Goal: Transaction & Acquisition: Purchase product/service

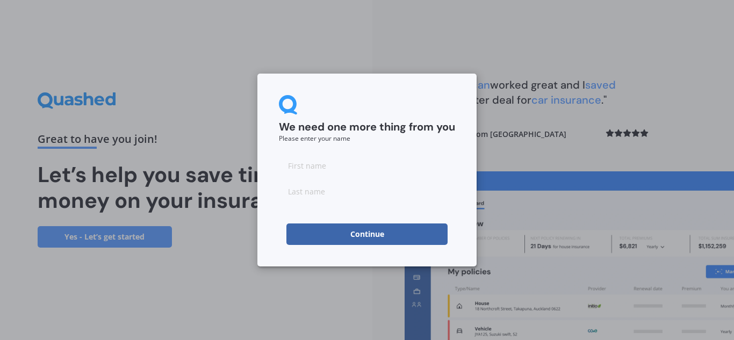
click at [377, 163] on input at bounding box center [367, 165] width 176 height 21
type input "[PERSON_NAME]"
click at [345, 228] on button "Continue" at bounding box center [366, 233] width 161 height 21
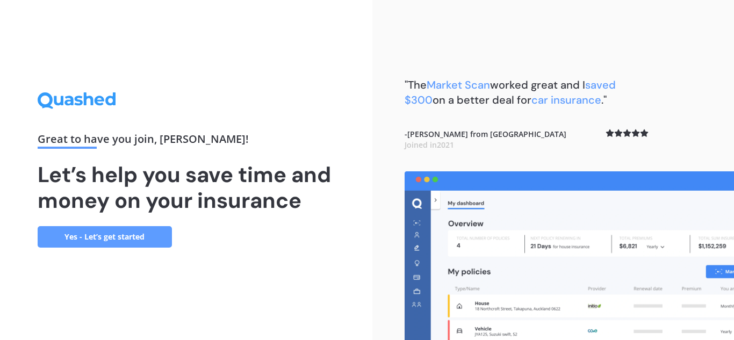
click at [125, 235] on link "Yes - Let’s get started" at bounding box center [105, 236] width 134 height 21
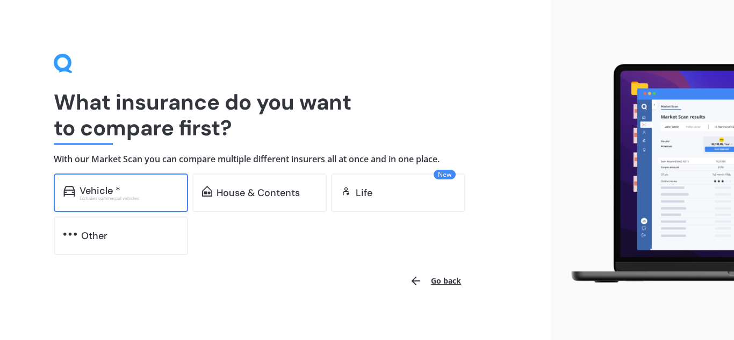
click at [115, 191] on div "Vehicle *" at bounding box center [100, 190] width 41 height 11
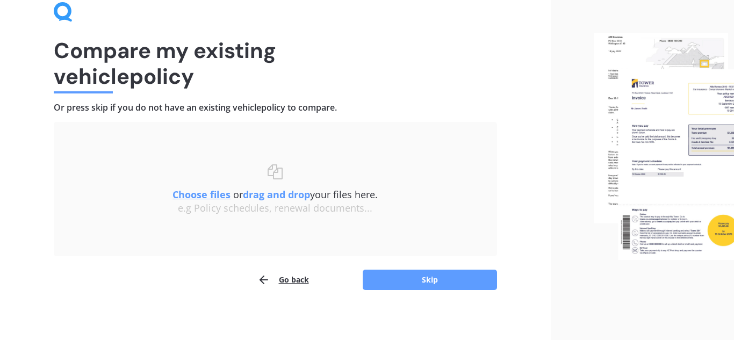
scroll to position [56, 0]
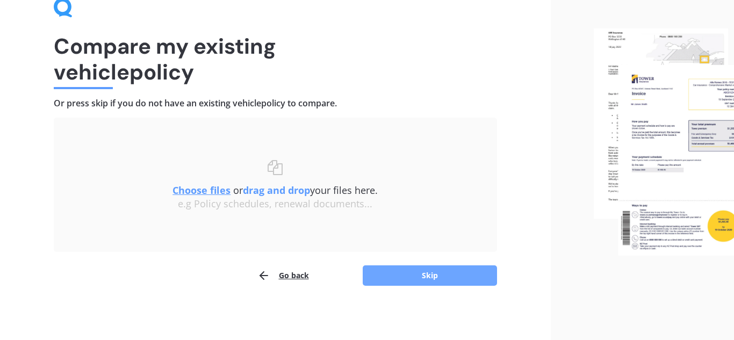
click at [388, 281] on button "Skip" at bounding box center [430, 275] width 134 height 20
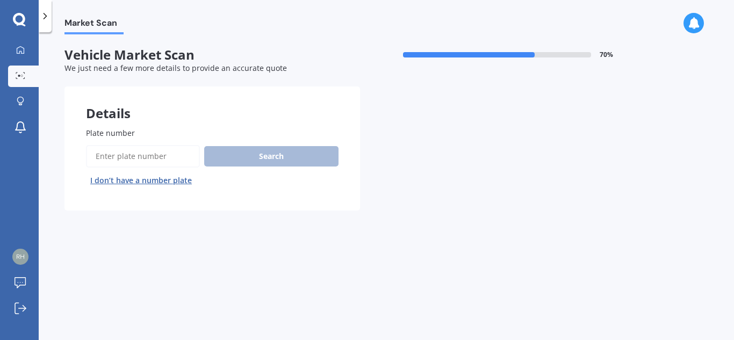
click at [137, 152] on input "Plate number" at bounding box center [143, 156] width 114 height 23
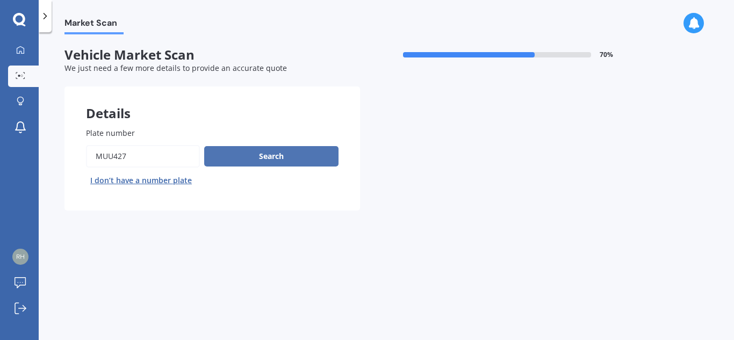
type input "Muu427"
click at [228, 153] on button "Search" at bounding box center [271, 156] width 134 height 20
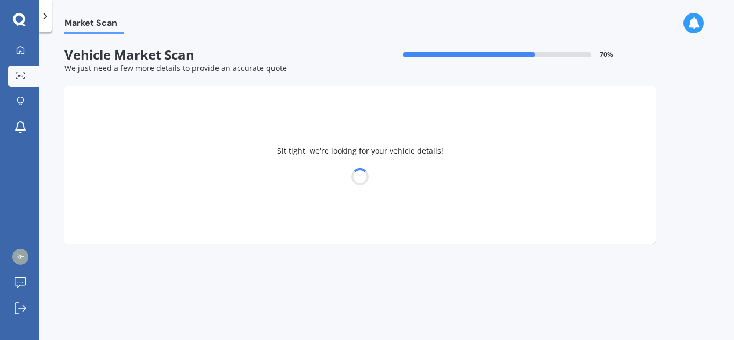
select select "TOYOTA"
select select "AURIS"
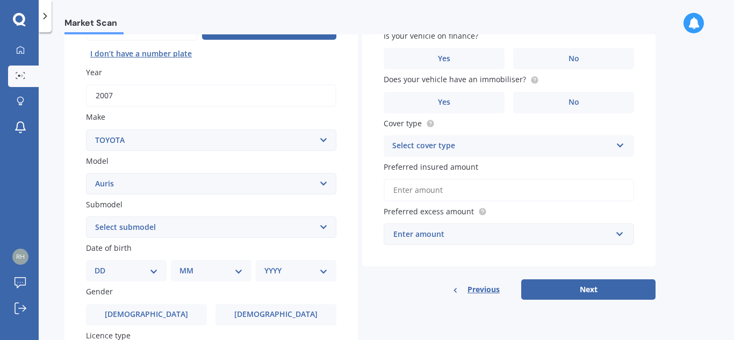
scroll to position [127, 0]
click at [237, 222] on select "Select submodel (All)" at bounding box center [211, 226] width 250 height 21
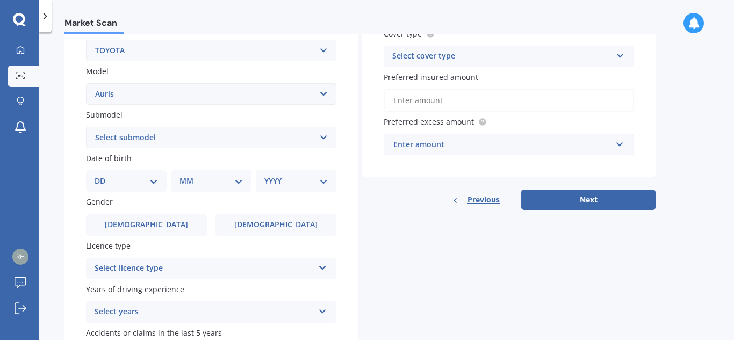
scroll to position [221, 0]
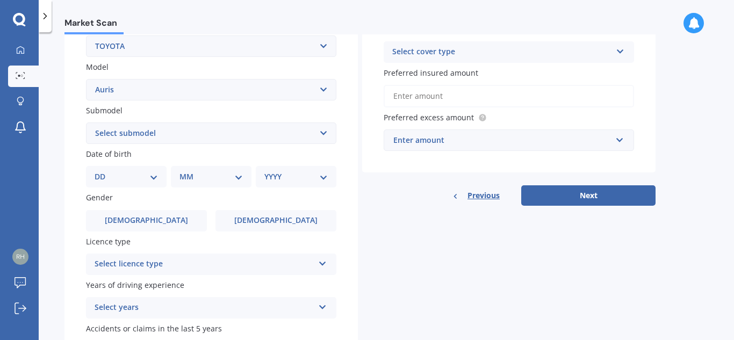
click at [139, 180] on select "DD 01 02 03 04 05 06 07 08 09 10 11 12 13 14 15 16 17 18 19 20 21 22 23 24 25 2…" at bounding box center [126, 177] width 63 height 12
select select "09"
click at [103, 171] on select "DD 01 02 03 04 05 06 07 08 09 10 11 12 13 14 15 16 17 18 19 20 21 22 23 24 25 2…" at bounding box center [126, 177] width 63 height 12
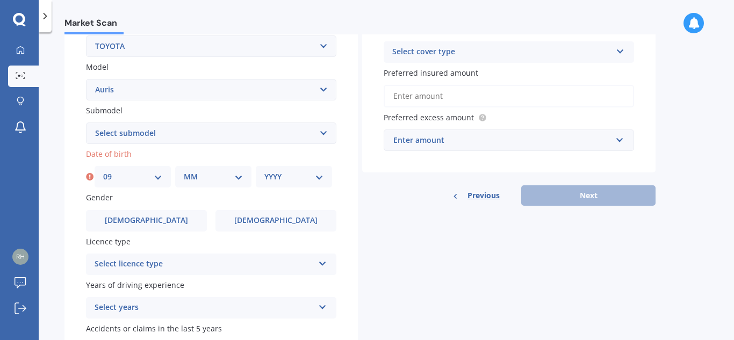
click at [203, 177] on select "MM 01 02 03 04 05 06 07 08 09 10 11 12" at bounding box center [213, 177] width 59 height 12
select select "11"
click at [184, 171] on select "MM 01 02 03 04 05 06 07 08 09 10 11 12" at bounding box center [213, 177] width 59 height 12
click at [263, 170] on div "YYYY 2025 2024 2023 2022 2021 2020 2019 2018 2017 2016 2015 2014 2013 2012 2011…" at bounding box center [294, 176] width 76 height 21
click at [276, 178] on select "YYYY 2025 2024 2023 2022 2021 2020 2019 2018 2017 2016 2015 2014 2013 2012 2011…" at bounding box center [293, 177] width 59 height 12
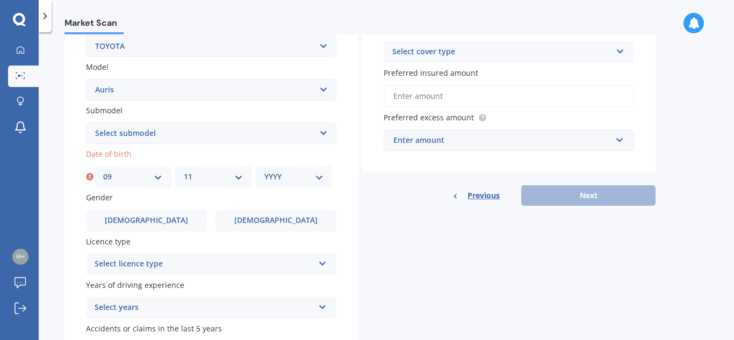
select select "1988"
click at [264, 171] on select "YYYY 2025 2024 2023 2022 2021 2020 2019 2018 2017 2016 2015 2014 2013 2012 2011…" at bounding box center [293, 177] width 59 height 12
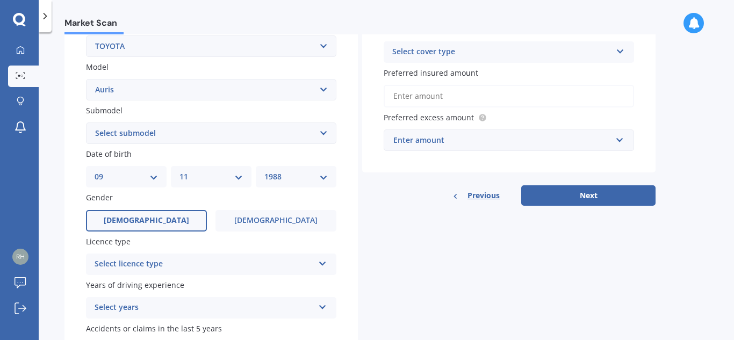
click at [141, 220] on span "Male" at bounding box center [146, 220] width 85 height 9
click at [0, 0] on input "Male" at bounding box center [0, 0] width 0 height 0
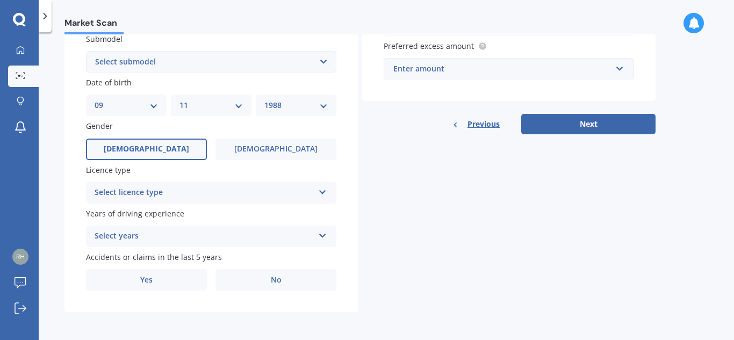
click at [258, 210] on label "Years of driving experience" at bounding box center [209, 213] width 246 height 11
click at [278, 203] on div "Select licence type NZ Full NZ Restricted NZ Learners Australia United Kingdom …" at bounding box center [211, 192] width 250 height 21
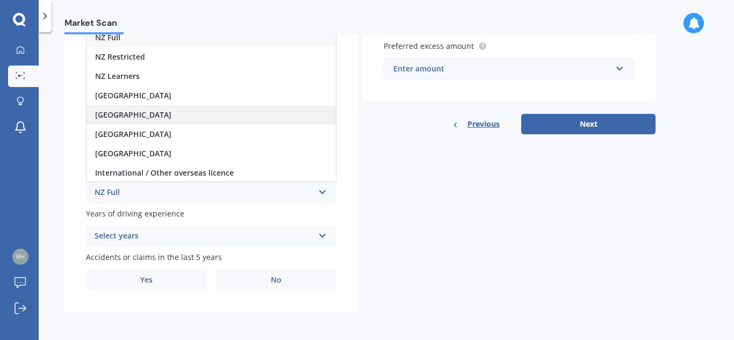
click at [255, 123] on div "United Kingdom" at bounding box center [210, 114] width 249 height 19
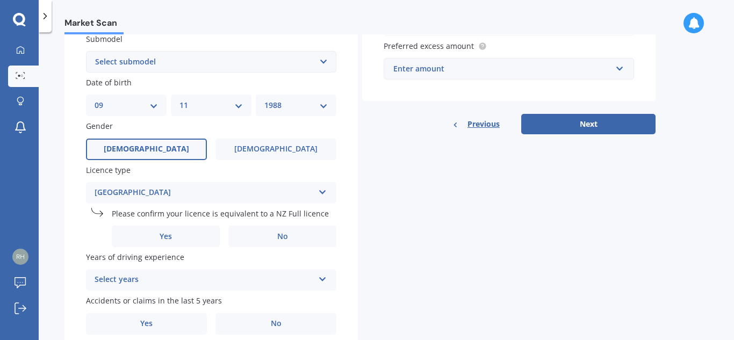
click at [175, 247] on div "Plate number Search I don’t have a number plate Year 2007 Make Select make AC A…" at bounding box center [210, 85] width 293 height 543
click at [181, 244] on label "Yes" at bounding box center [166, 236] width 108 height 21
click at [0, 0] on input "Yes" at bounding box center [0, 0] width 0 height 0
click at [205, 270] on div "Select years 5 or more years 4 years 3 years 2 years 1 year" at bounding box center [211, 279] width 250 height 21
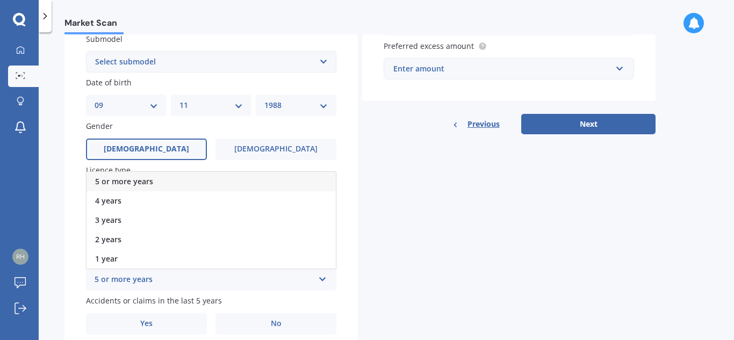
click at [212, 178] on div "5 or more years" at bounding box center [210, 181] width 249 height 19
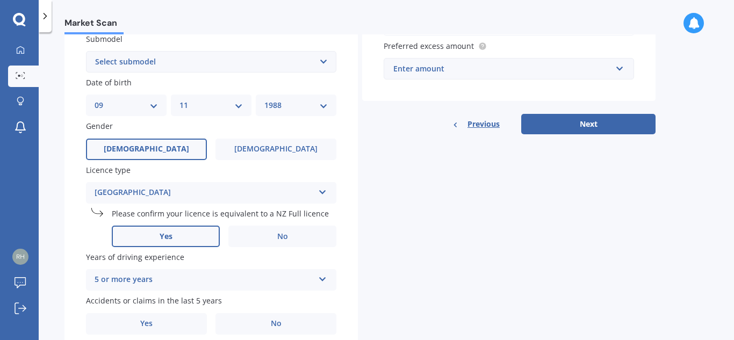
click at [337, 232] on div "Plate number Search I don’t have a number plate Year 2007 Make Select make AC A…" at bounding box center [210, 85] width 293 height 543
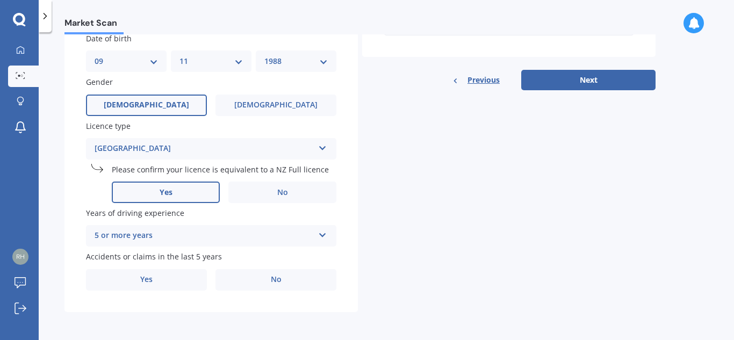
click at [279, 265] on div "Accidents or claims in the last 5 years Yes No" at bounding box center [211, 270] width 250 height 39
click at [282, 280] on label "No" at bounding box center [275, 279] width 121 height 21
click at [0, 0] on input "No" at bounding box center [0, 0] width 0 height 0
click at [358, 260] on div "Details Plate number Search I don’t have a number plate Year 2007 Make Select m…" at bounding box center [359, 31] width 591 height 562
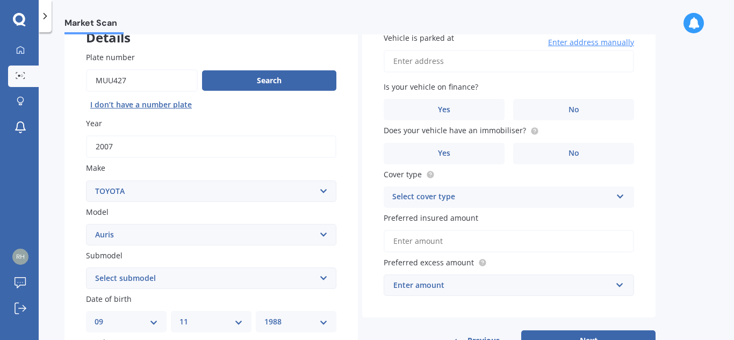
scroll to position [0, 0]
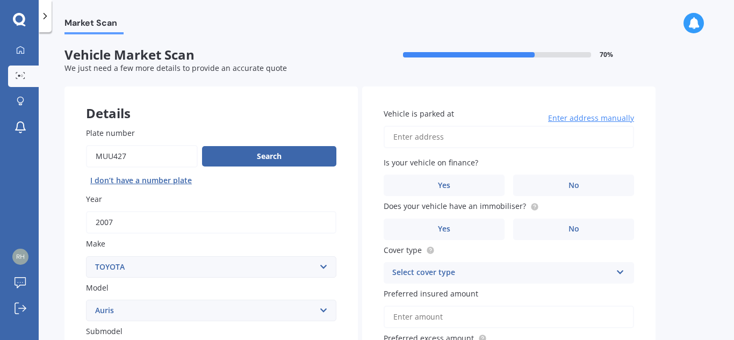
click at [427, 145] on input "Vehicle is parked at" at bounding box center [509, 137] width 250 height 23
type input "69 Waihoanga Road, Hautere 5582"
click at [559, 190] on label "No" at bounding box center [573, 185] width 121 height 21
click at [0, 0] on input "No" at bounding box center [0, 0] width 0 height 0
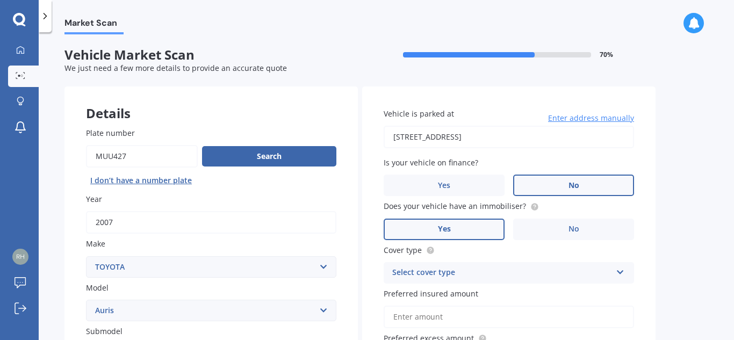
click at [485, 222] on label "Yes" at bounding box center [444, 229] width 121 height 21
click at [0, 0] on input "Yes" at bounding box center [0, 0] width 0 height 0
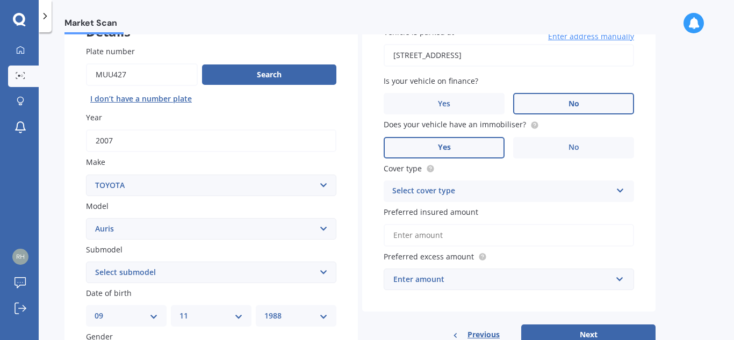
scroll to position [84, 0]
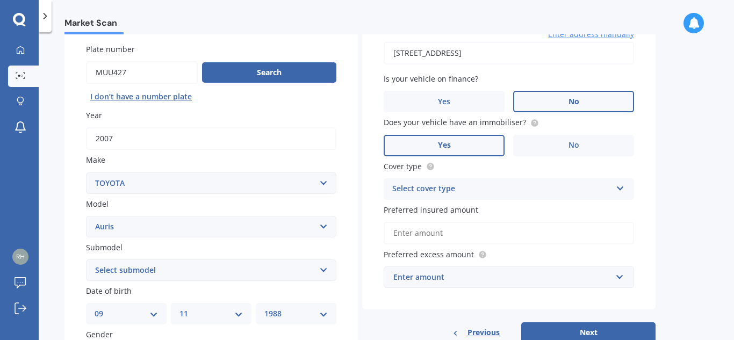
click at [599, 186] on div "Select cover type" at bounding box center [501, 189] width 219 height 13
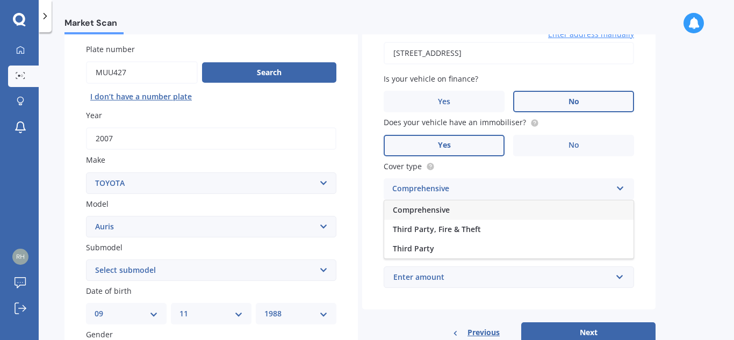
click at [583, 207] on div "Comprehensive" at bounding box center [508, 209] width 249 height 19
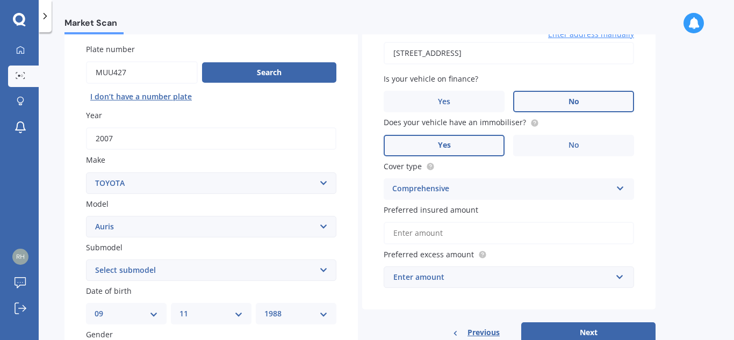
click at [585, 227] on input "Preferred insured amount" at bounding box center [509, 233] width 250 height 23
click at [647, 213] on div "Vehicle is parked at 69 Waihoanga Road, Hautere 5582 Enter address manually Is …" at bounding box center [508, 156] width 293 height 307
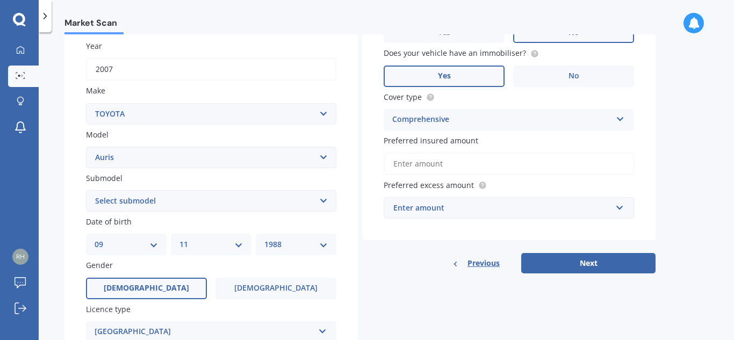
scroll to position [159, 0]
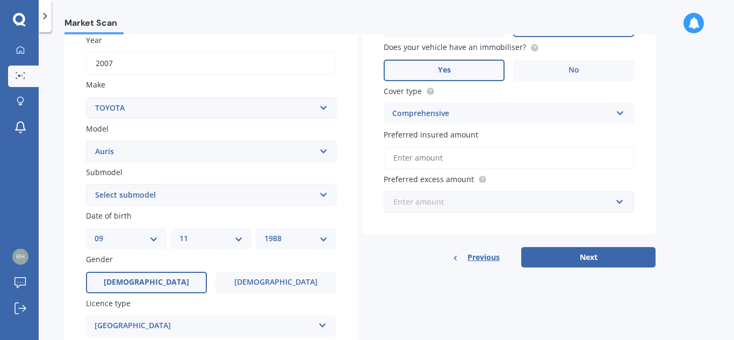
click at [609, 210] on input "text" at bounding box center [505, 202] width 241 height 20
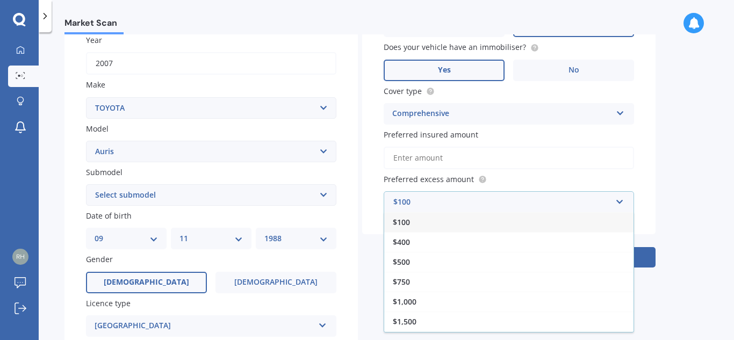
click at [588, 223] on div "$100" at bounding box center [508, 222] width 249 height 20
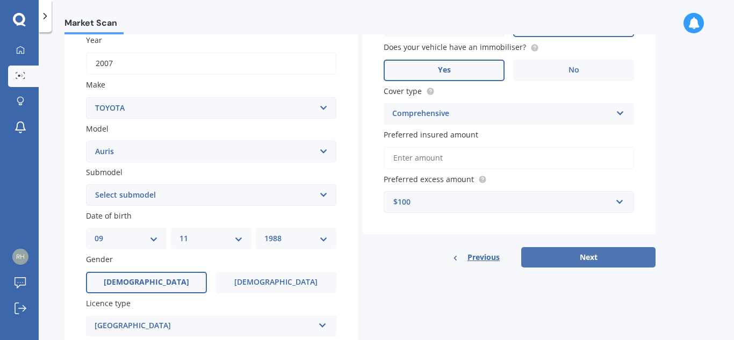
click at [628, 252] on button "Next" at bounding box center [588, 257] width 134 height 20
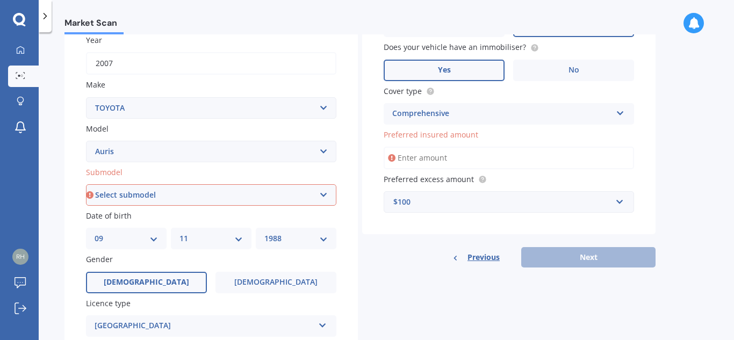
click at [258, 179] on div "Submodel Select submodel (All)" at bounding box center [211, 186] width 250 height 39
click at [264, 190] on select "Select submodel (All)" at bounding box center [211, 194] width 250 height 21
select select "(ALL)"
click at [86, 184] on select "Select submodel (All)" at bounding box center [211, 194] width 250 height 21
click at [365, 195] on div "Vehicle is parked at 69 Waihoanga Road, Hautere 5582 Enter address manually Is …" at bounding box center [508, 80] width 293 height 307
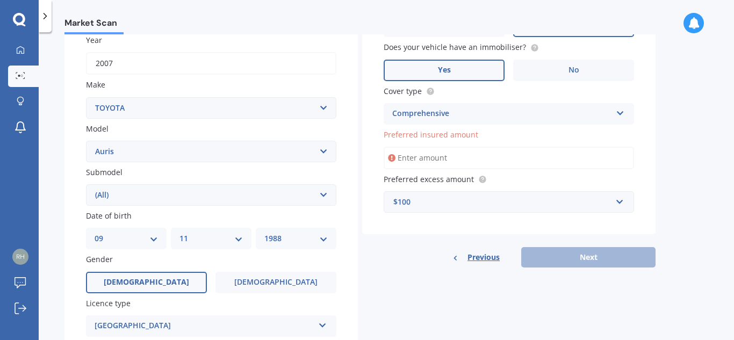
click at [452, 139] on span "Preferred insured amount" at bounding box center [431, 134] width 95 height 10
click at [452, 147] on input "Preferred insured amount" at bounding box center [509, 158] width 250 height 23
click at [452, 139] on span "Preferred insured amount" at bounding box center [431, 134] width 95 height 10
click at [452, 147] on input "Preferred insured amount" at bounding box center [509, 158] width 250 height 23
click at [452, 139] on span "Preferred insured amount" at bounding box center [431, 134] width 95 height 10
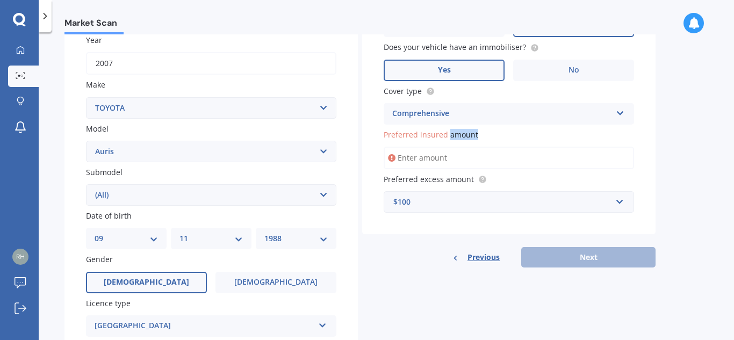
click at [452, 147] on input "Preferred insured amount" at bounding box center [509, 158] width 250 height 23
copy span "Preferred insured amount"
click at [470, 167] on input "Preferred insured amount" at bounding box center [509, 158] width 250 height 23
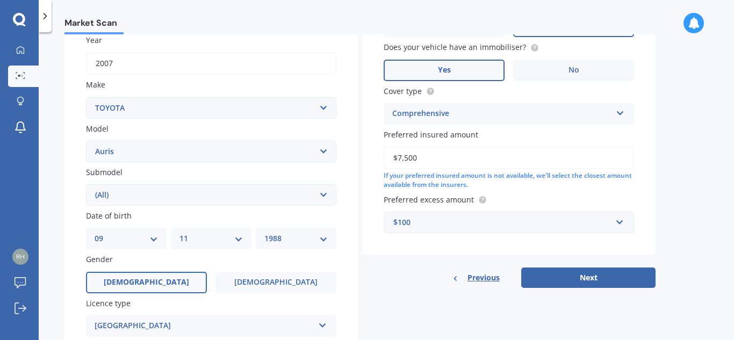
type input "$7,500"
click at [504, 181] on div "If your preferred insured amount is not available, we'll select the closest amo…" at bounding box center [509, 180] width 250 height 18
click at [564, 275] on button "Next" at bounding box center [588, 278] width 134 height 20
select select "09"
select select "11"
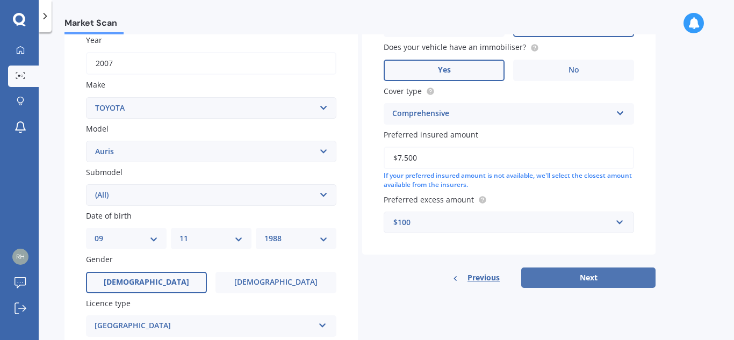
select select "1988"
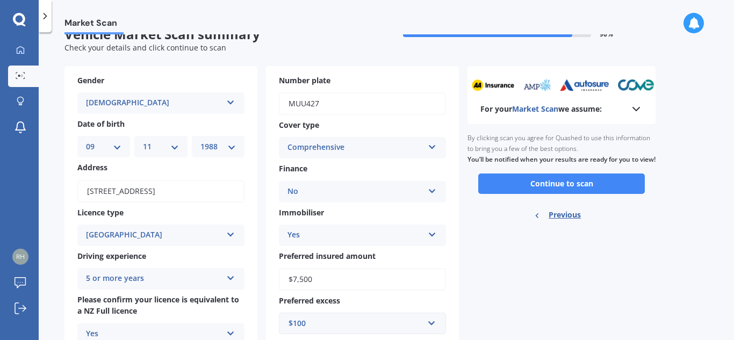
scroll to position [0, 0]
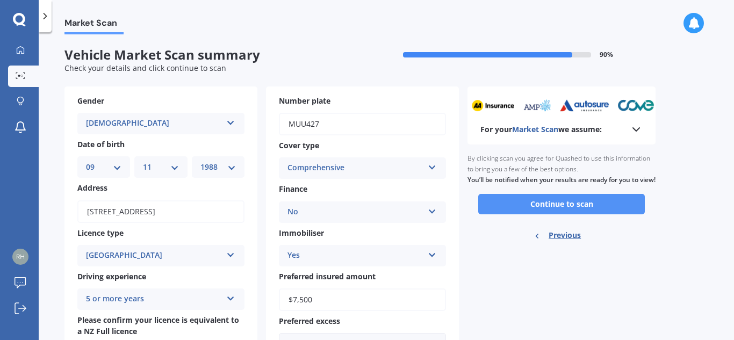
click at [562, 214] on button "Continue to scan" at bounding box center [561, 204] width 167 height 20
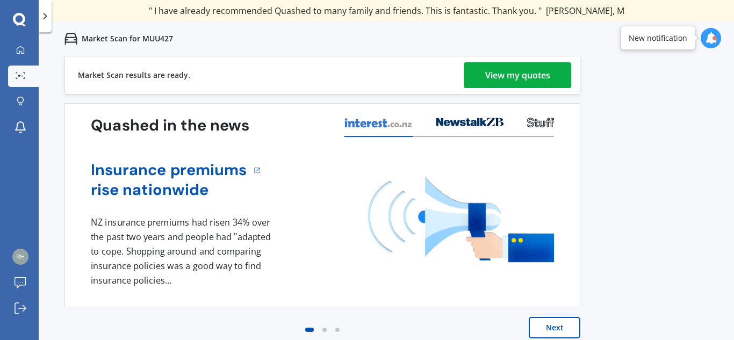
click at [552, 66] on link "View my quotes" at bounding box center [517, 75] width 107 height 26
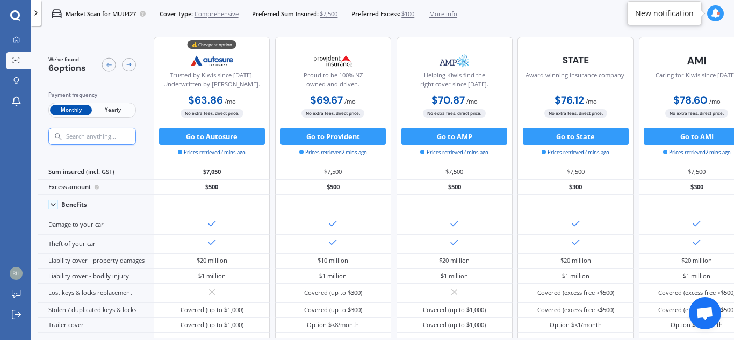
click at [113, 111] on span "Yearly" at bounding box center [113, 110] width 42 height 11
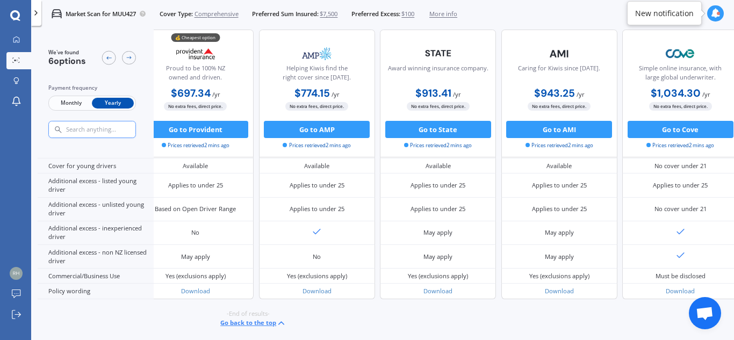
scroll to position [540, 170]
